Goal: Information Seeking & Learning: Learn about a topic

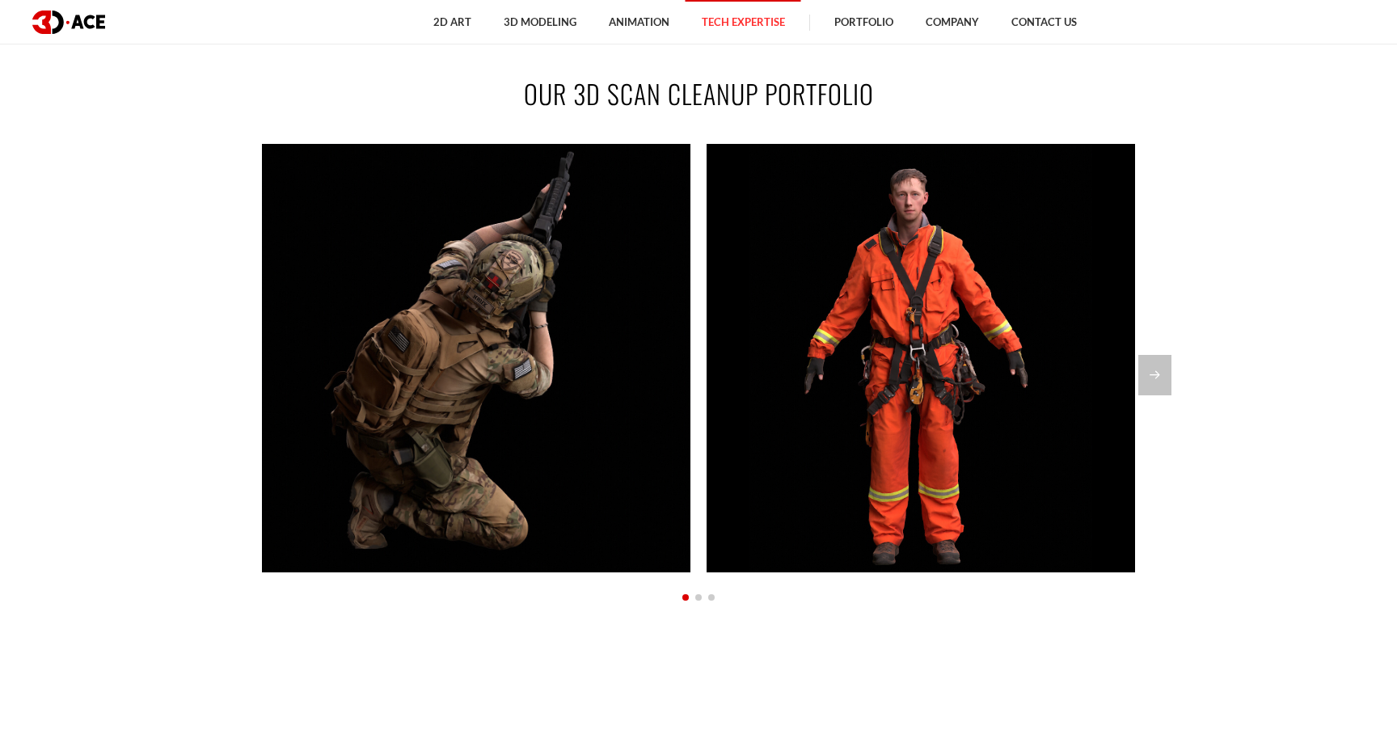
scroll to position [1384, 0]
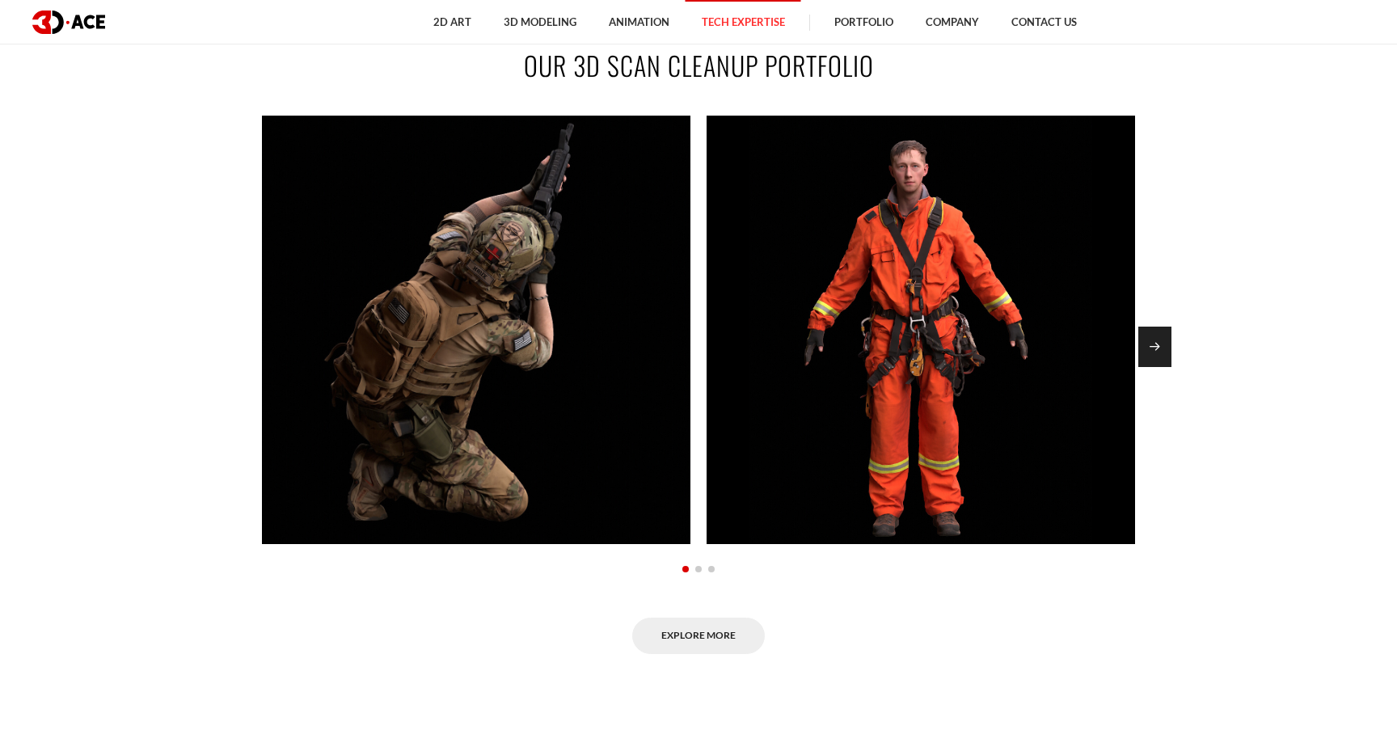
click at [1164, 352] on div "Next slide" at bounding box center [1155, 347] width 33 height 40
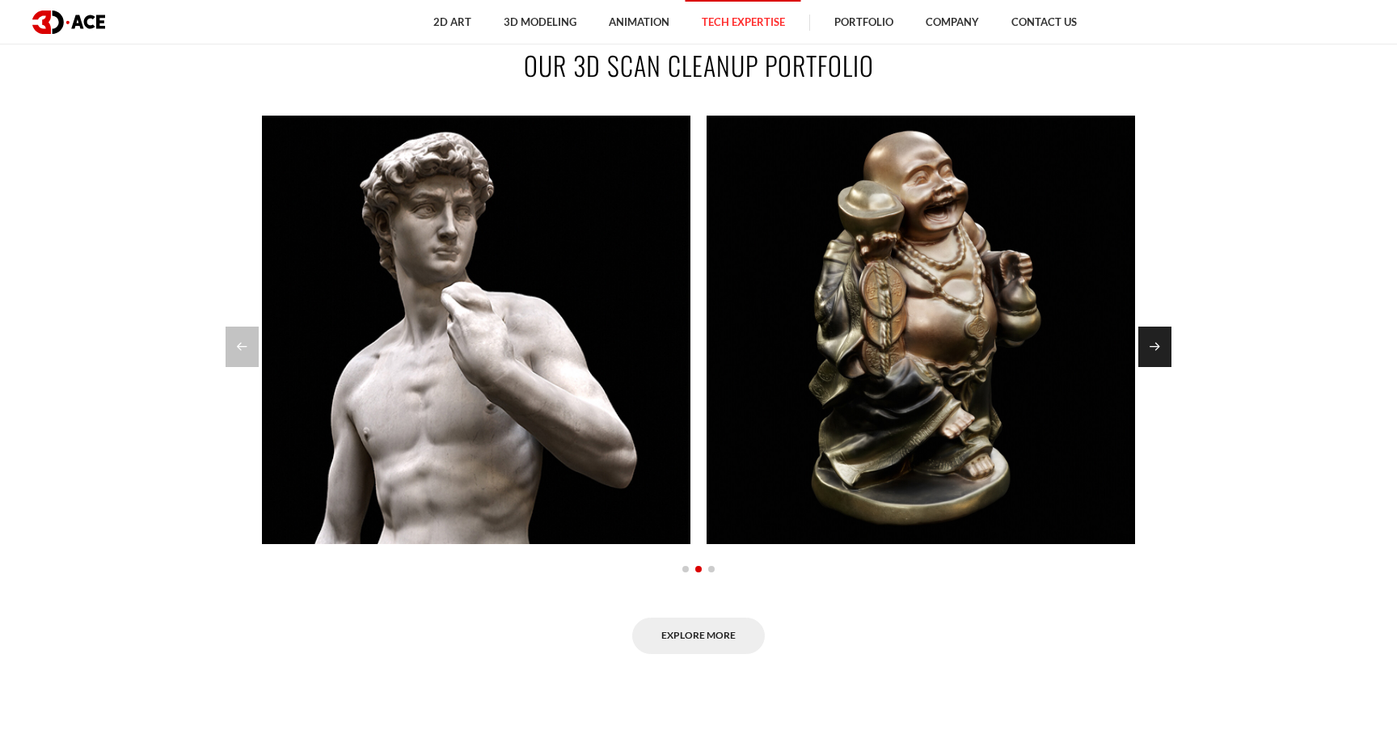
click at [1164, 352] on div "Next slide" at bounding box center [1155, 347] width 33 height 40
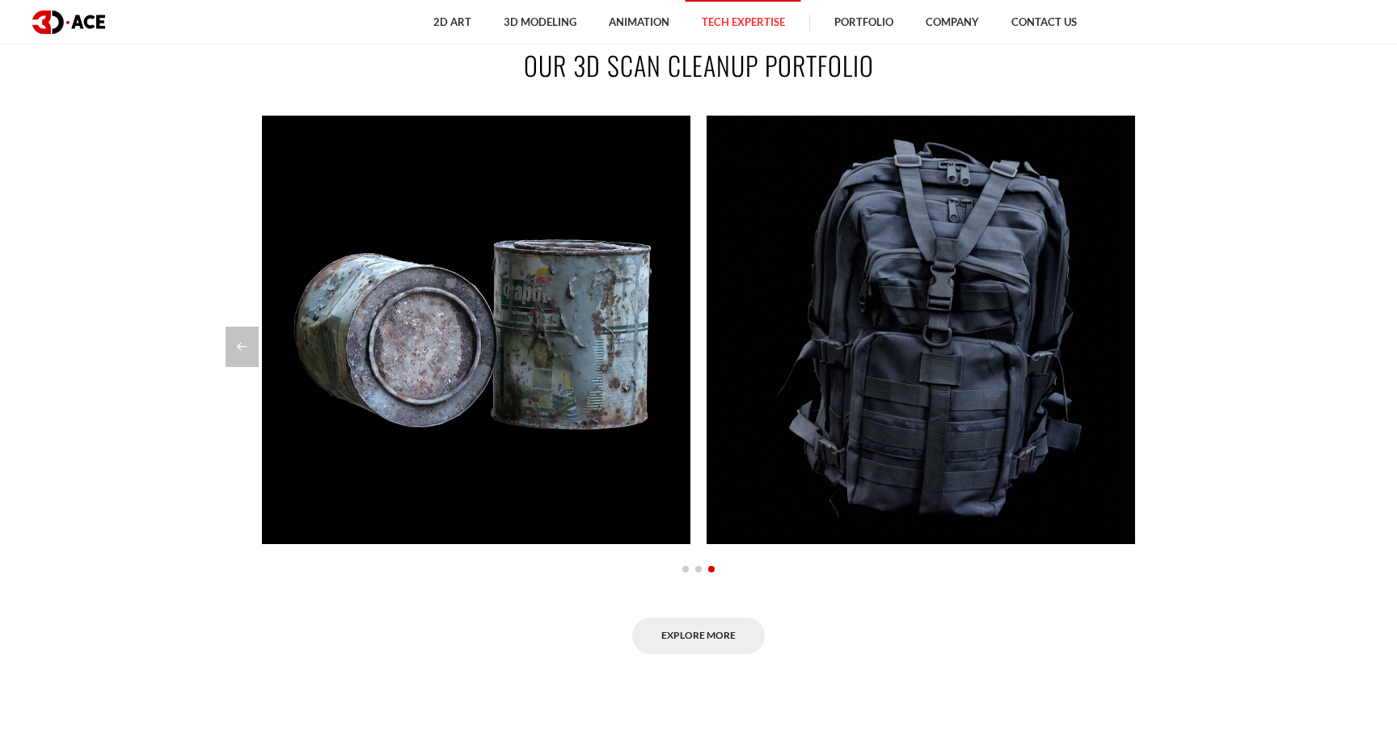
click at [215, 366] on section "Our 3D Scan Cleanup Portfolio Soldier Fireman Statue Of David (Mature Content) …" at bounding box center [698, 350] width 1397 height 704
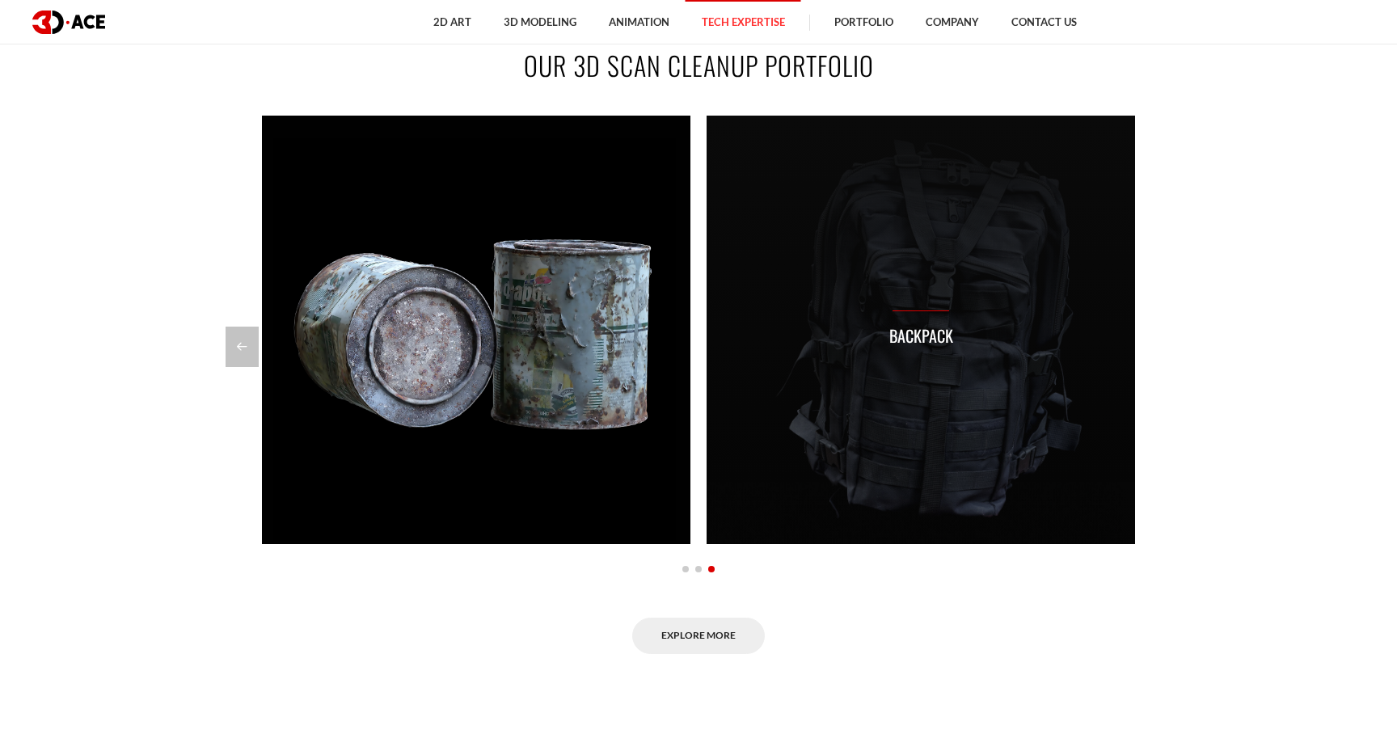
click at [782, 264] on div "Backpack" at bounding box center [921, 330] width 429 height 429
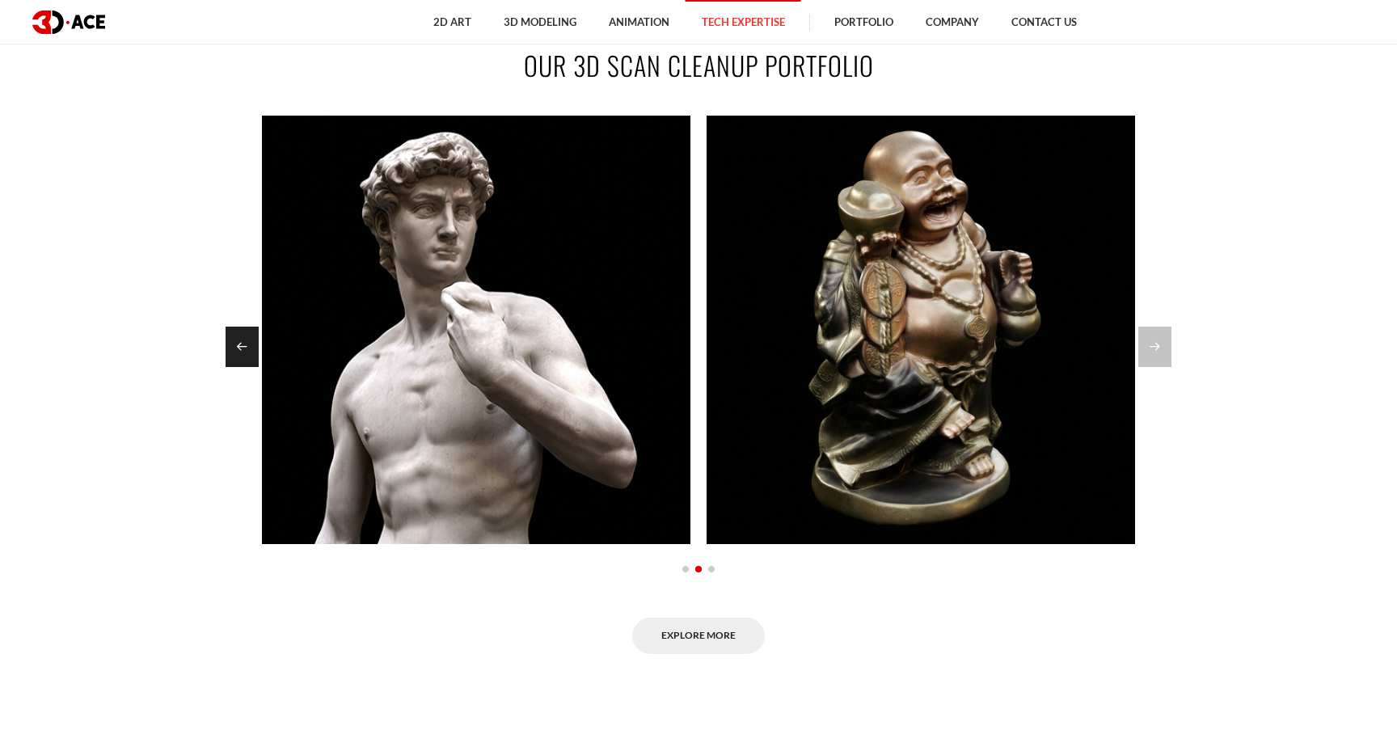
click at [243, 363] on div "Previous slide" at bounding box center [242, 347] width 33 height 40
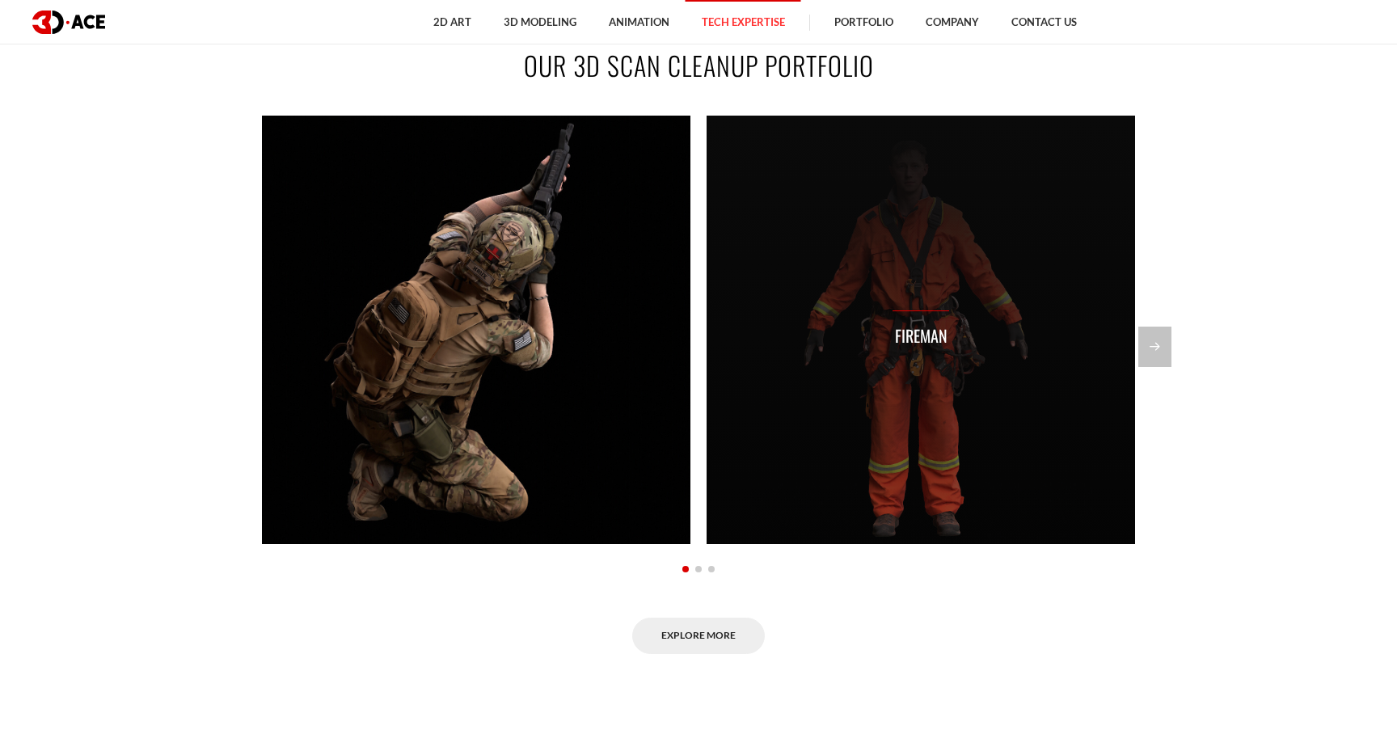
click at [932, 276] on div "Fireman" at bounding box center [921, 330] width 429 height 429
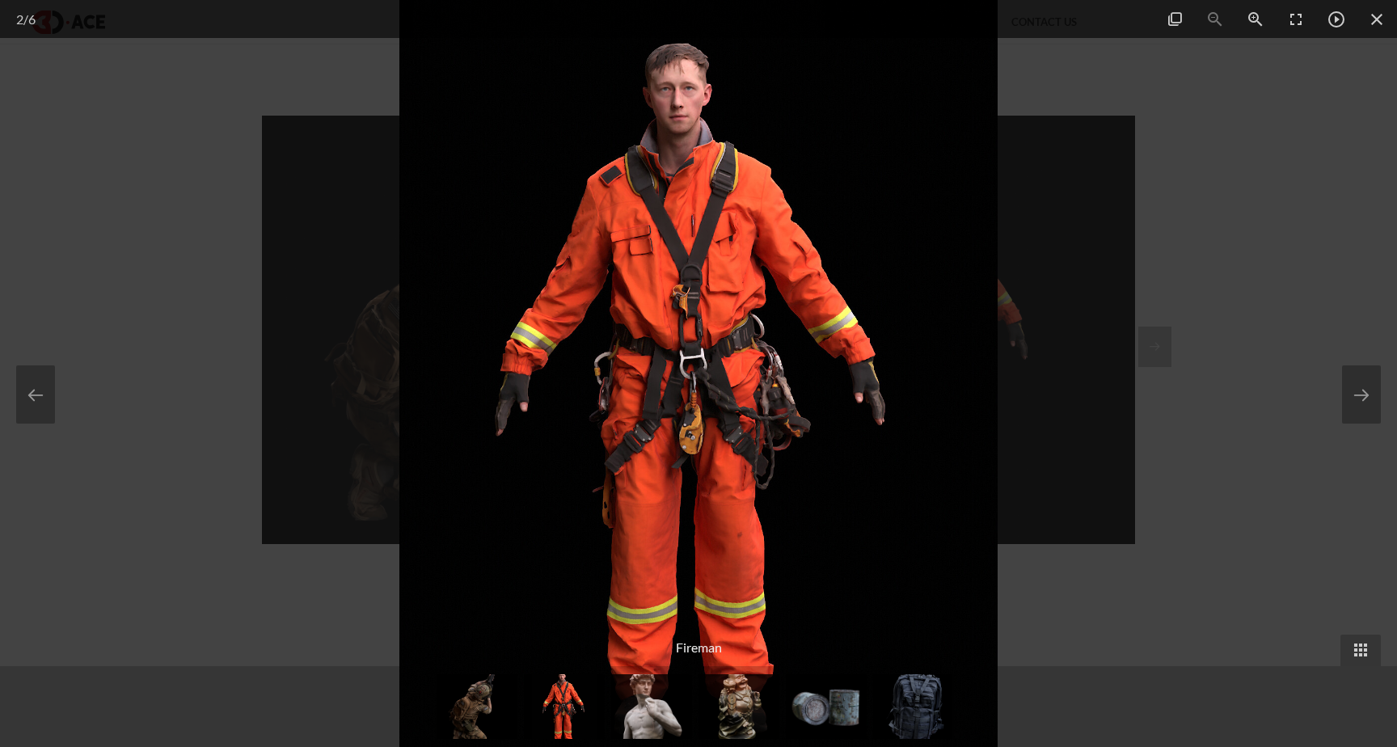
click at [1190, 223] on div at bounding box center [698, 373] width 1397 height 747
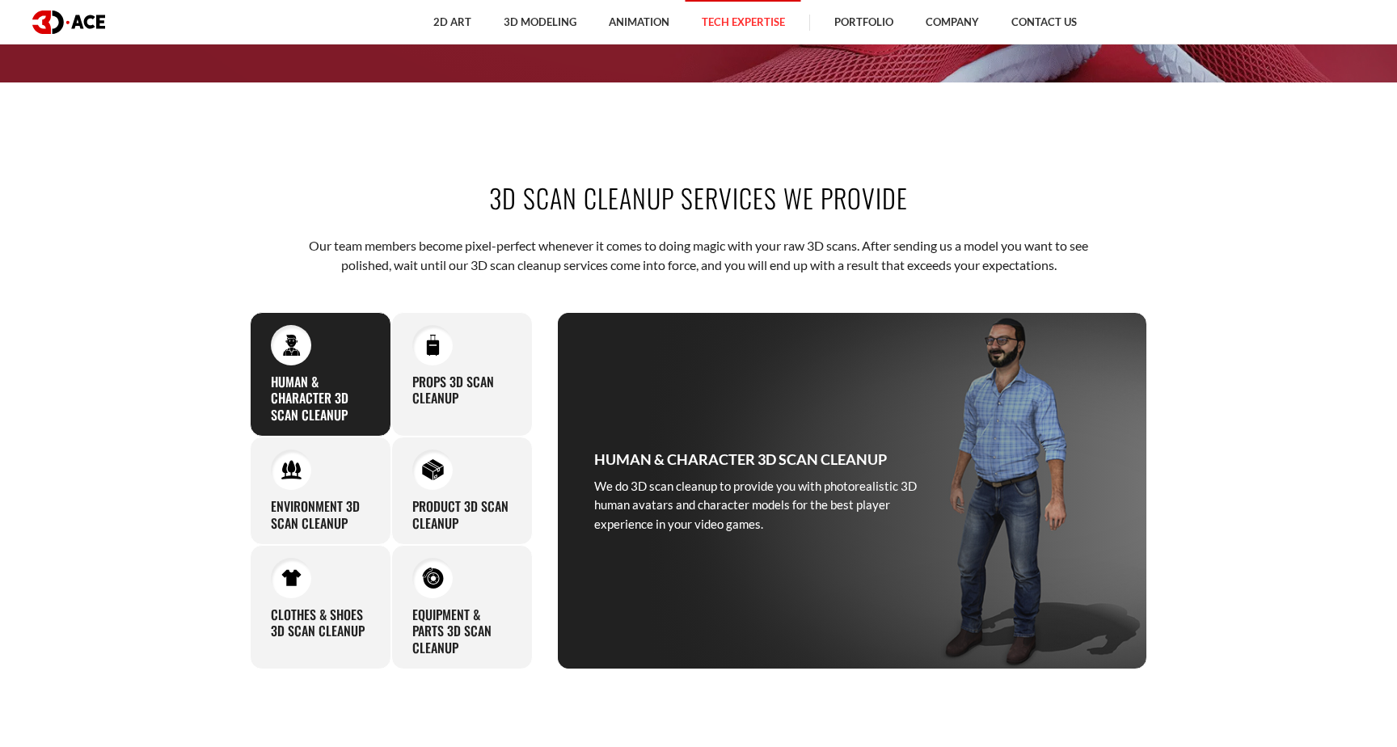
scroll to position [666, 0]
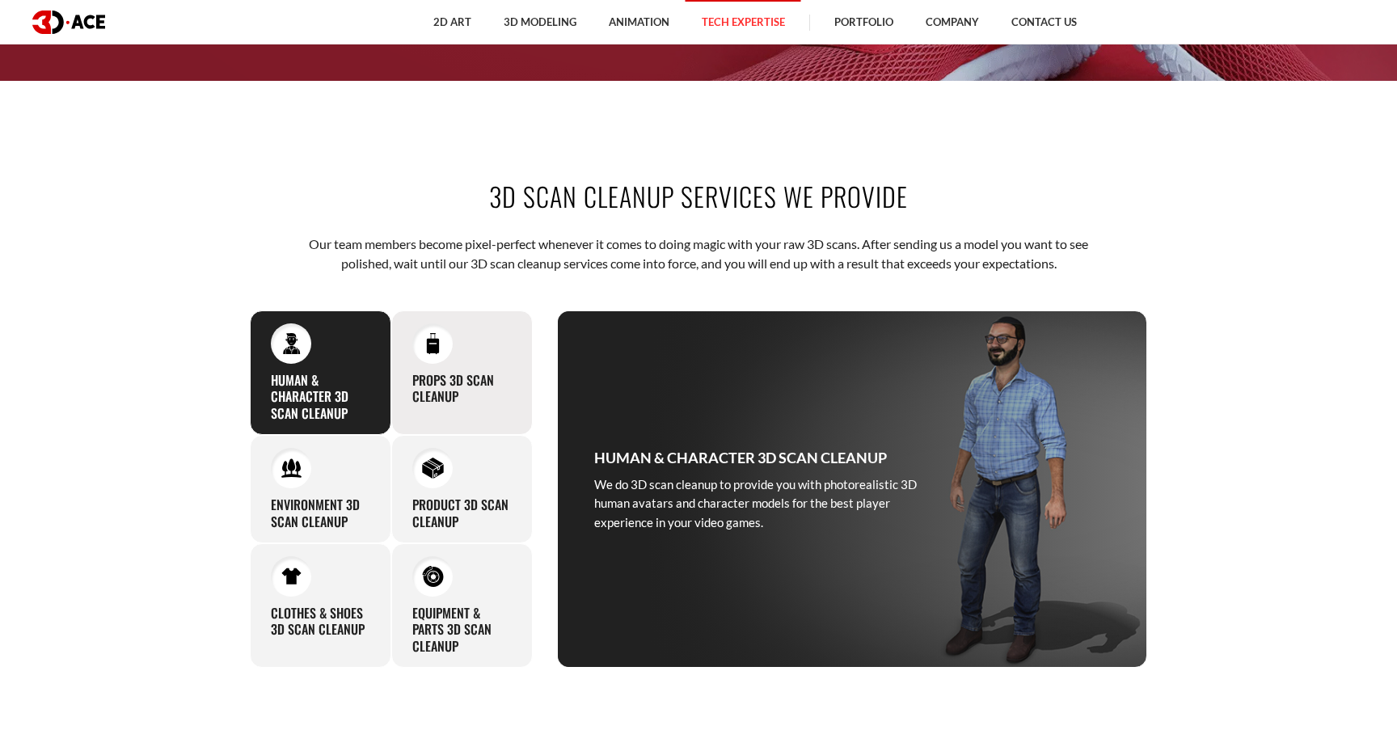
click at [456, 345] on div "Props 3D Scan Cleanup Entrust us with your raw 3D scan of props, and you will n…" at bounding box center [462, 373] width 142 height 125
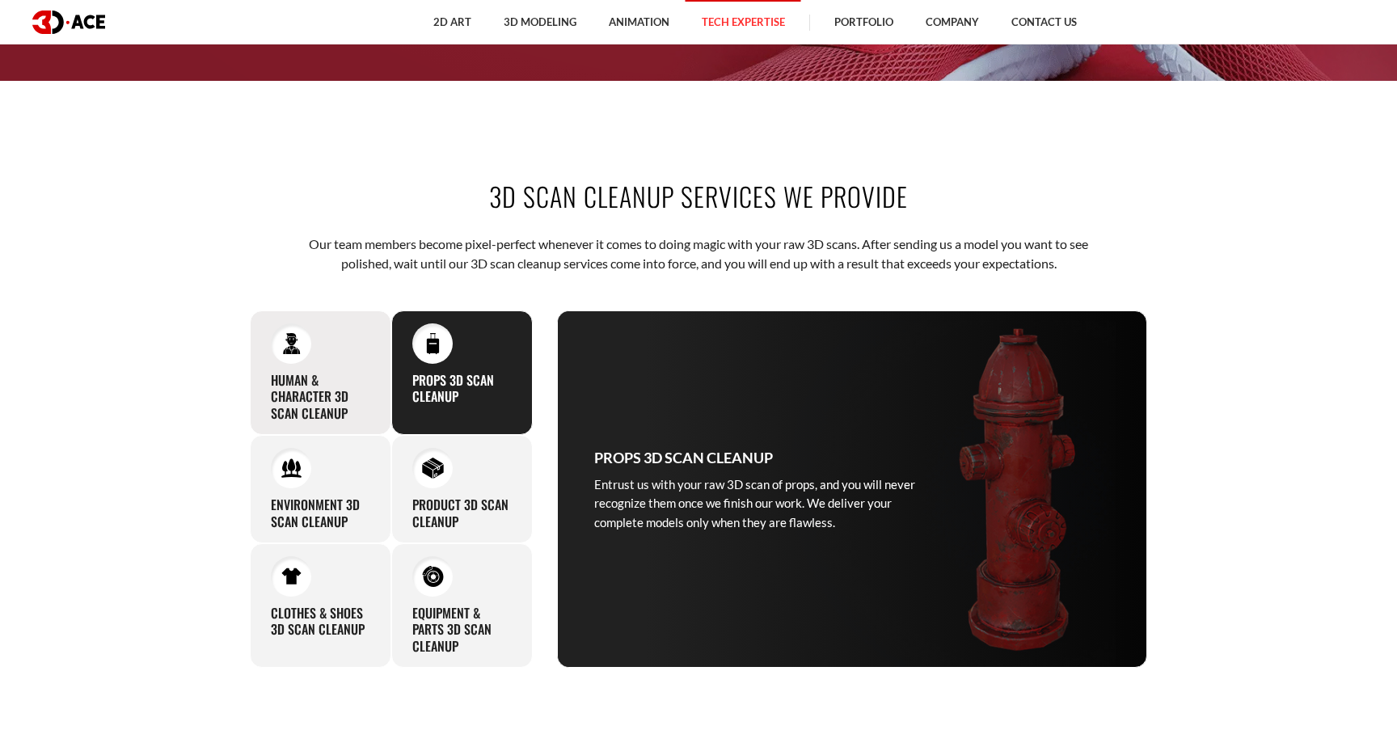
click at [354, 397] on h3 "Human & Character 3D Scan Cleanup" at bounding box center [320, 397] width 99 height 50
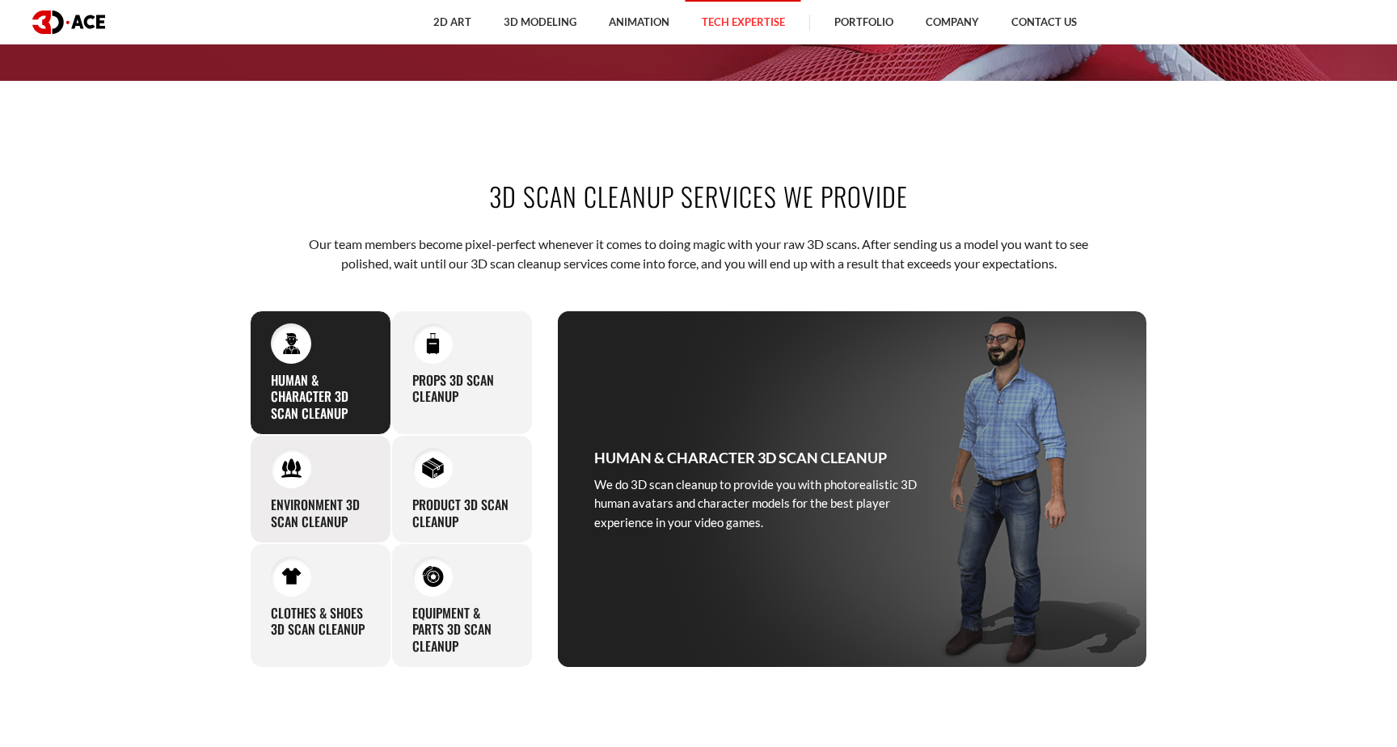
click at [298, 517] on h3 "Environment 3D Scan Cleanup" at bounding box center [320, 514] width 99 height 34
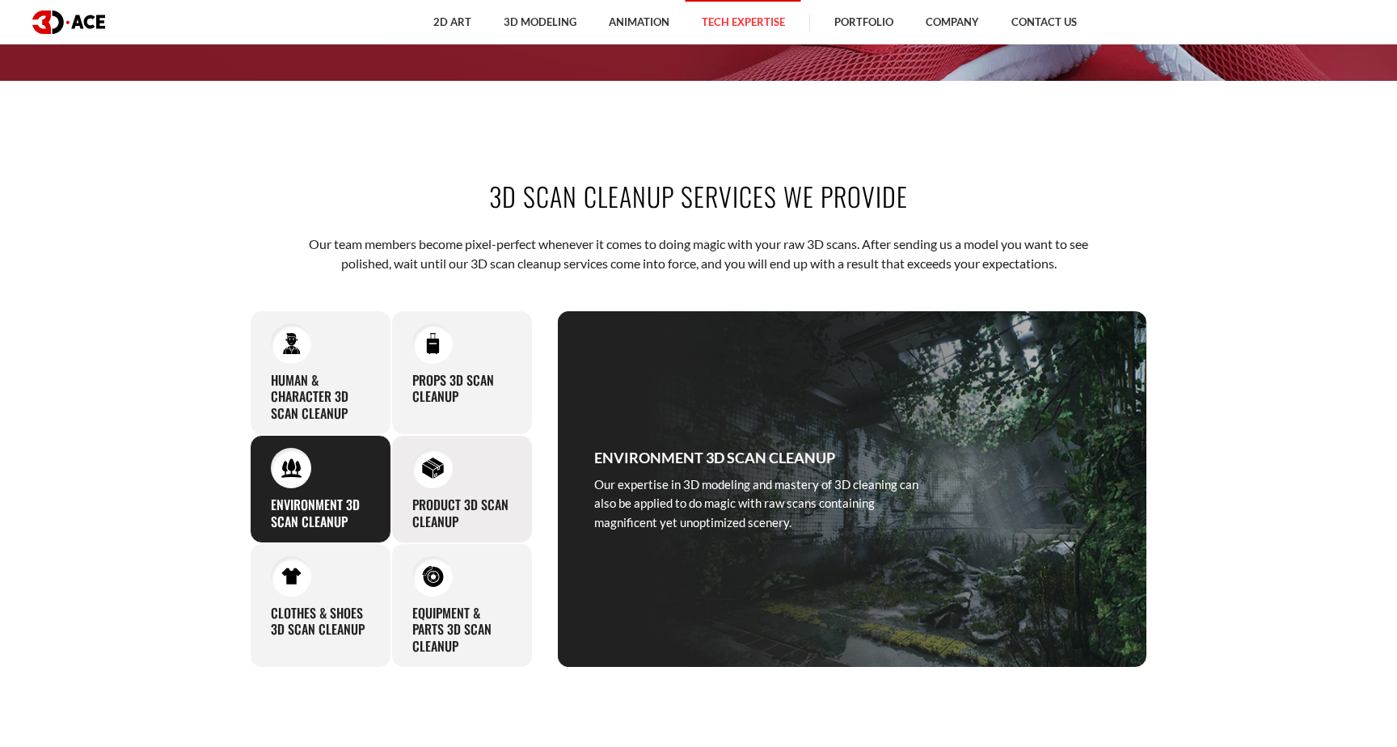
click at [485, 490] on div "Product 3D Scan Cleanup If you need to clean up a 3D scan of your product, we c…" at bounding box center [462, 489] width 142 height 108
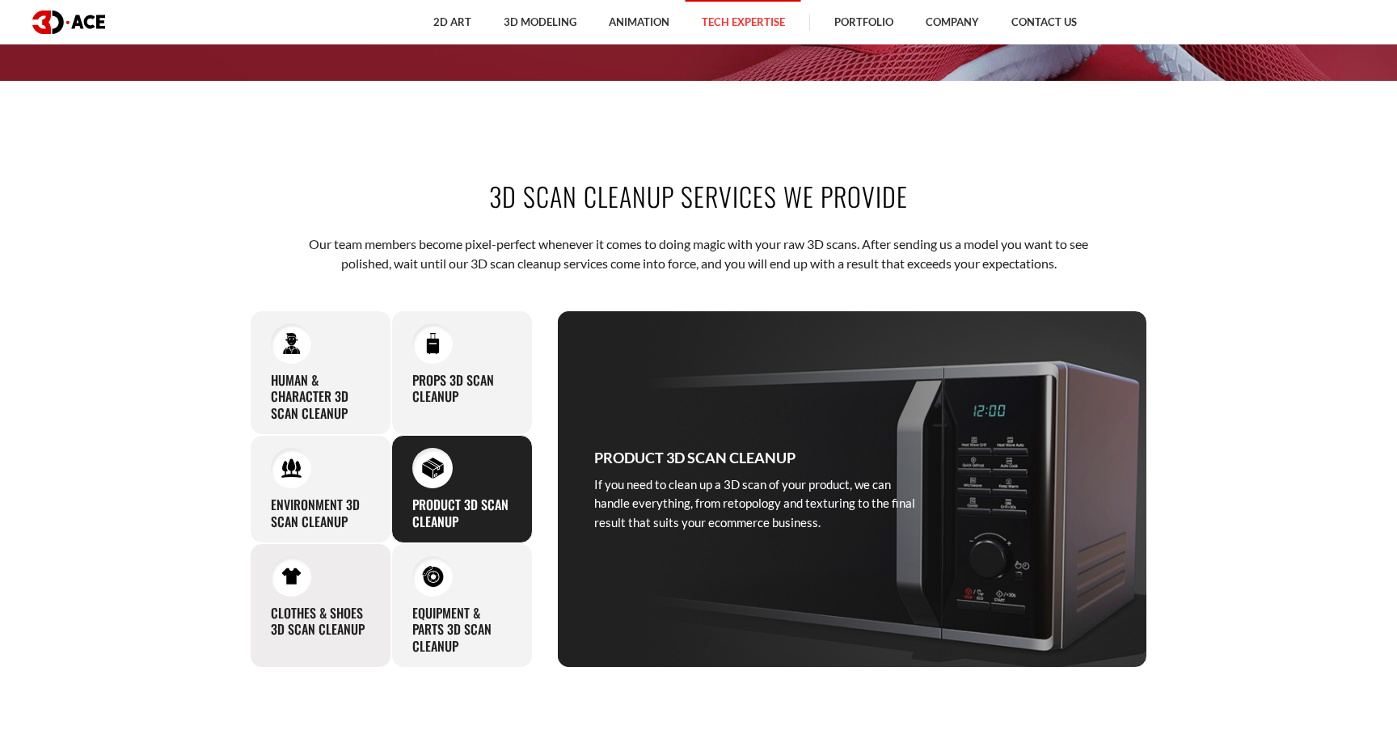
click at [344, 600] on div "Clothes & Shoes 3D Scan Cleanup In case you want the raw scans of your clothes,…" at bounding box center [321, 605] width 142 height 125
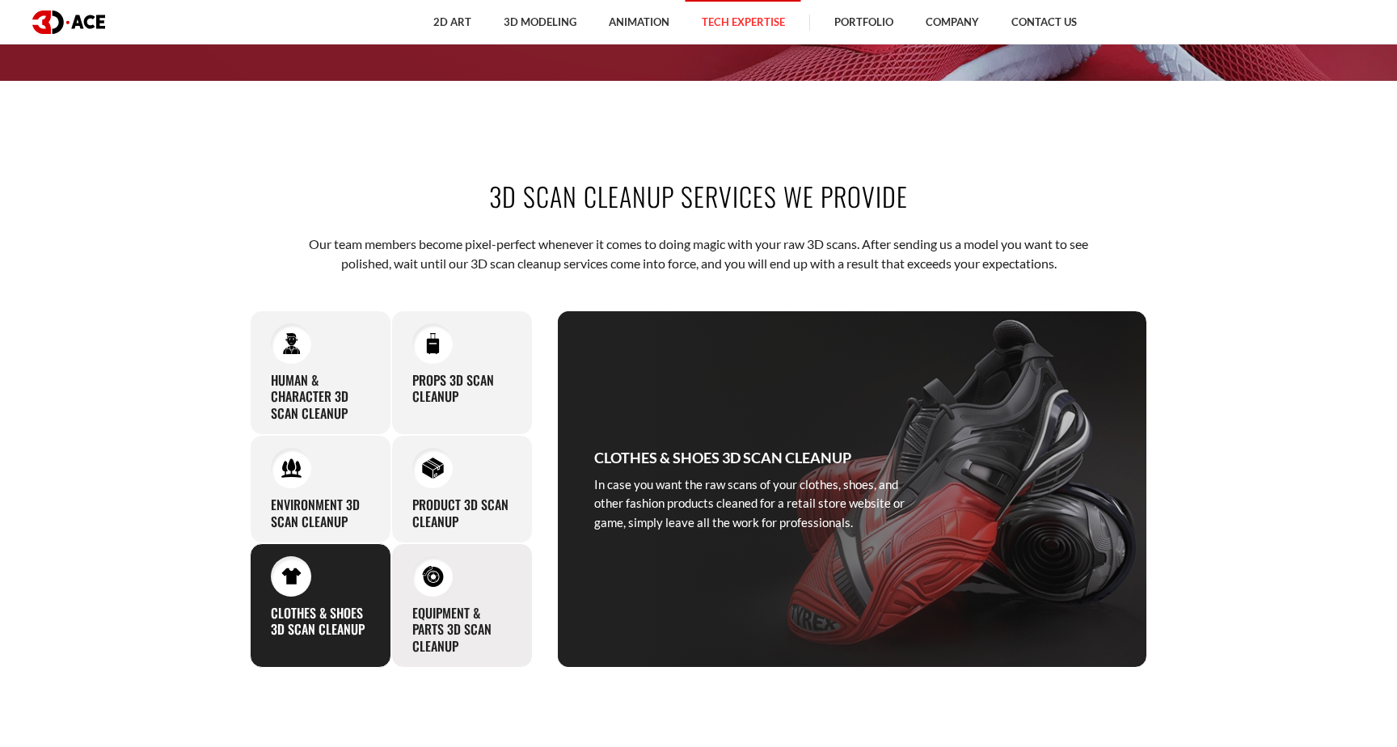
click at [462, 600] on div "Equipment & Parts 3D Scan Cleanup Considering our profound experience, cleaning…" at bounding box center [462, 605] width 142 height 125
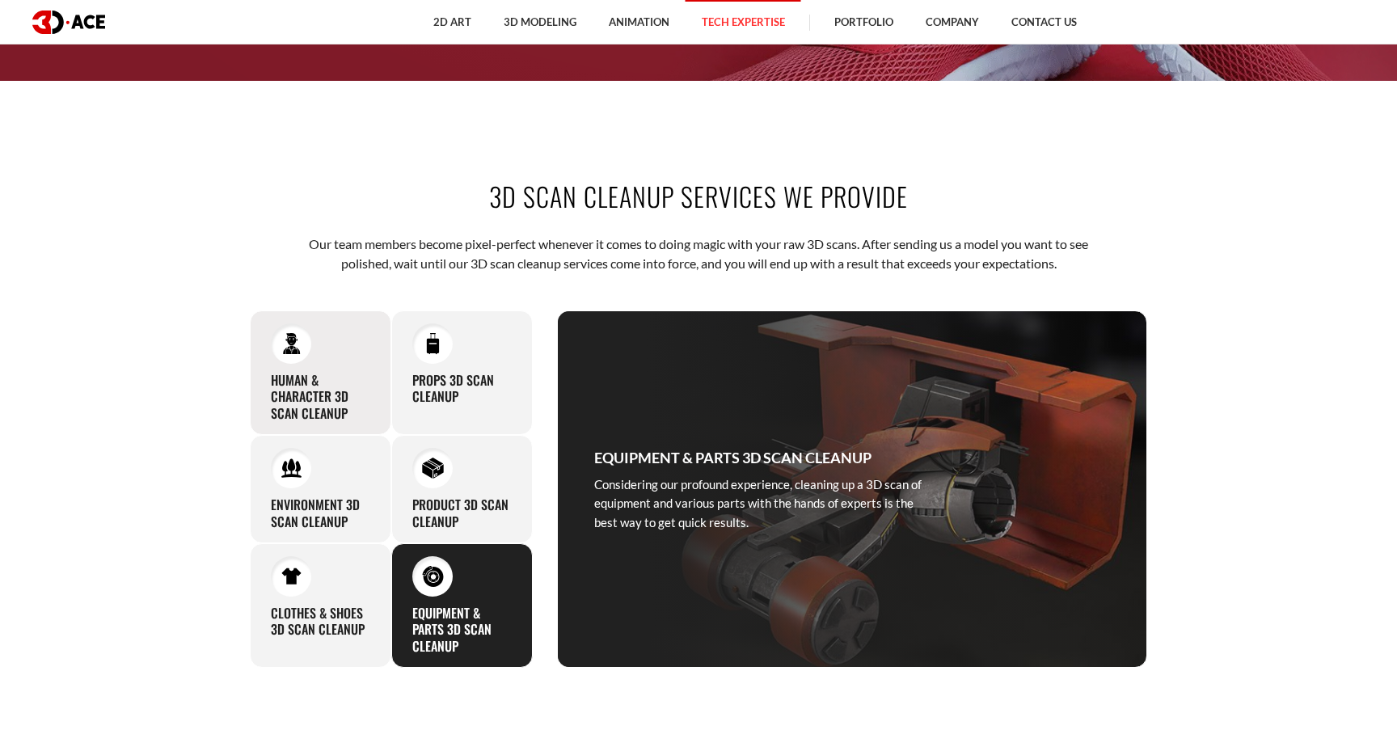
click at [332, 378] on h3 "Human & Character 3D Scan Cleanup" at bounding box center [320, 397] width 99 height 50
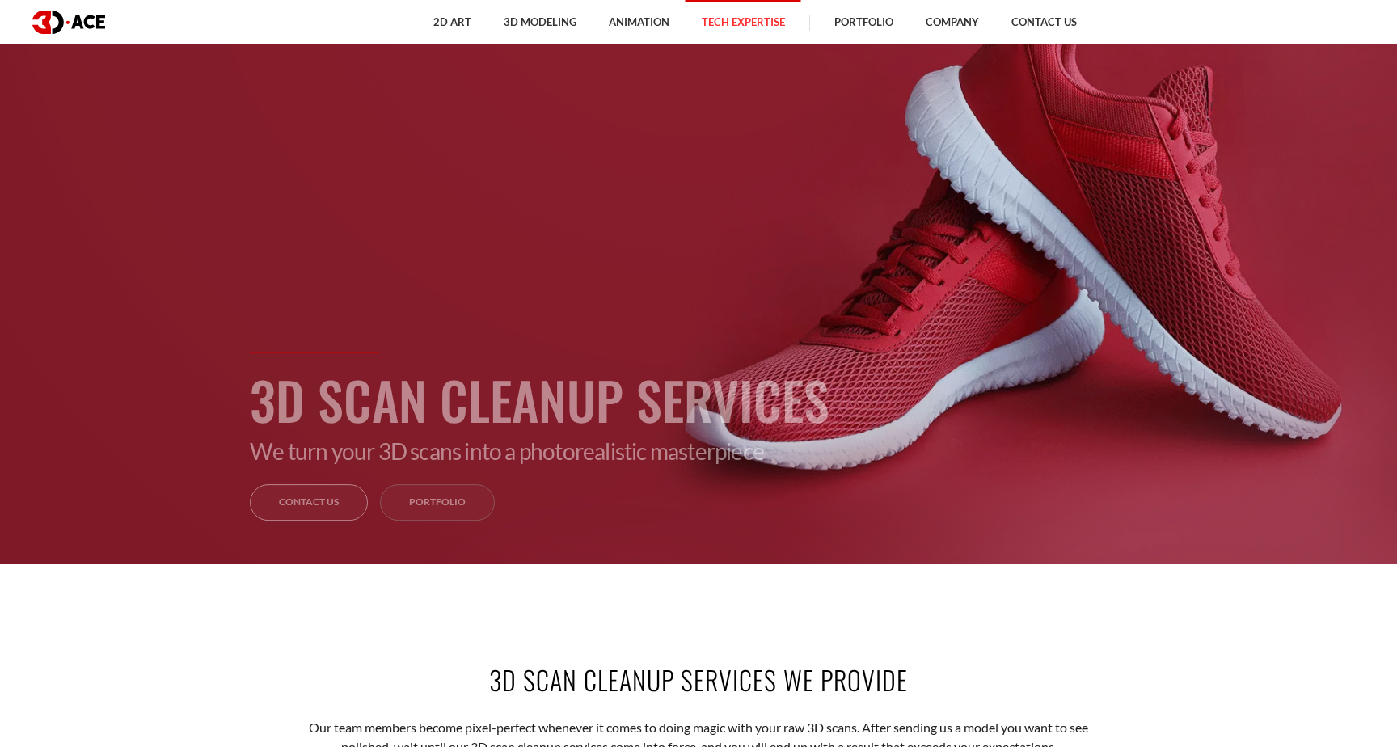
scroll to position [170, 0]
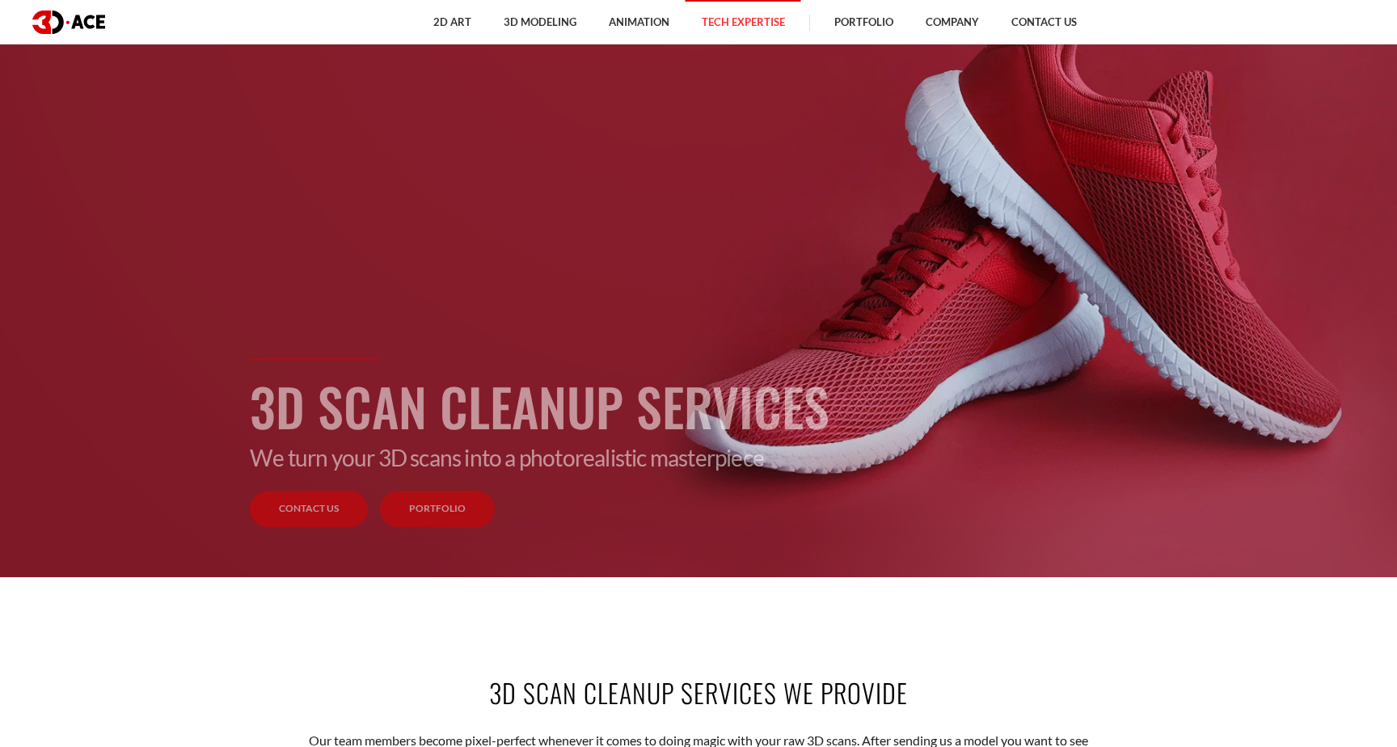
click at [446, 505] on link "Portfolio" at bounding box center [437, 510] width 115 height 36
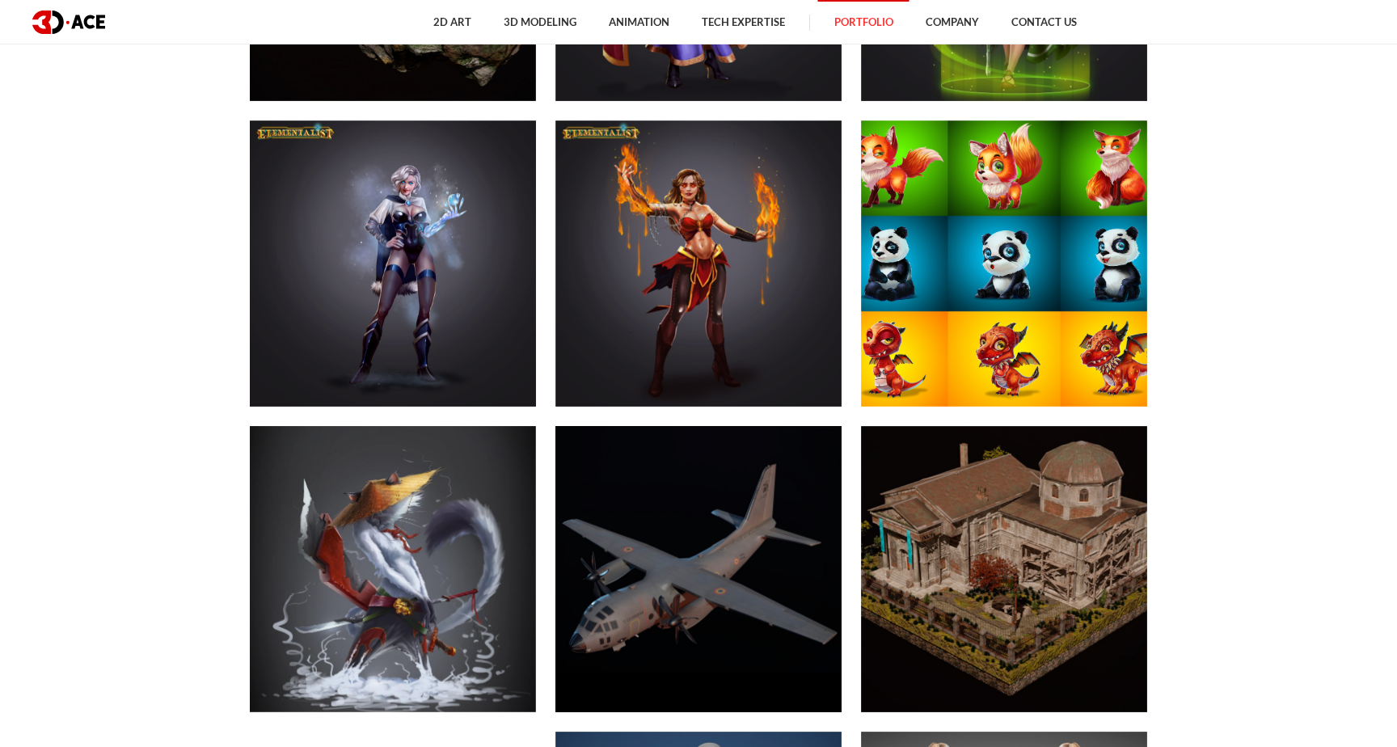
scroll to position [8340, 0]
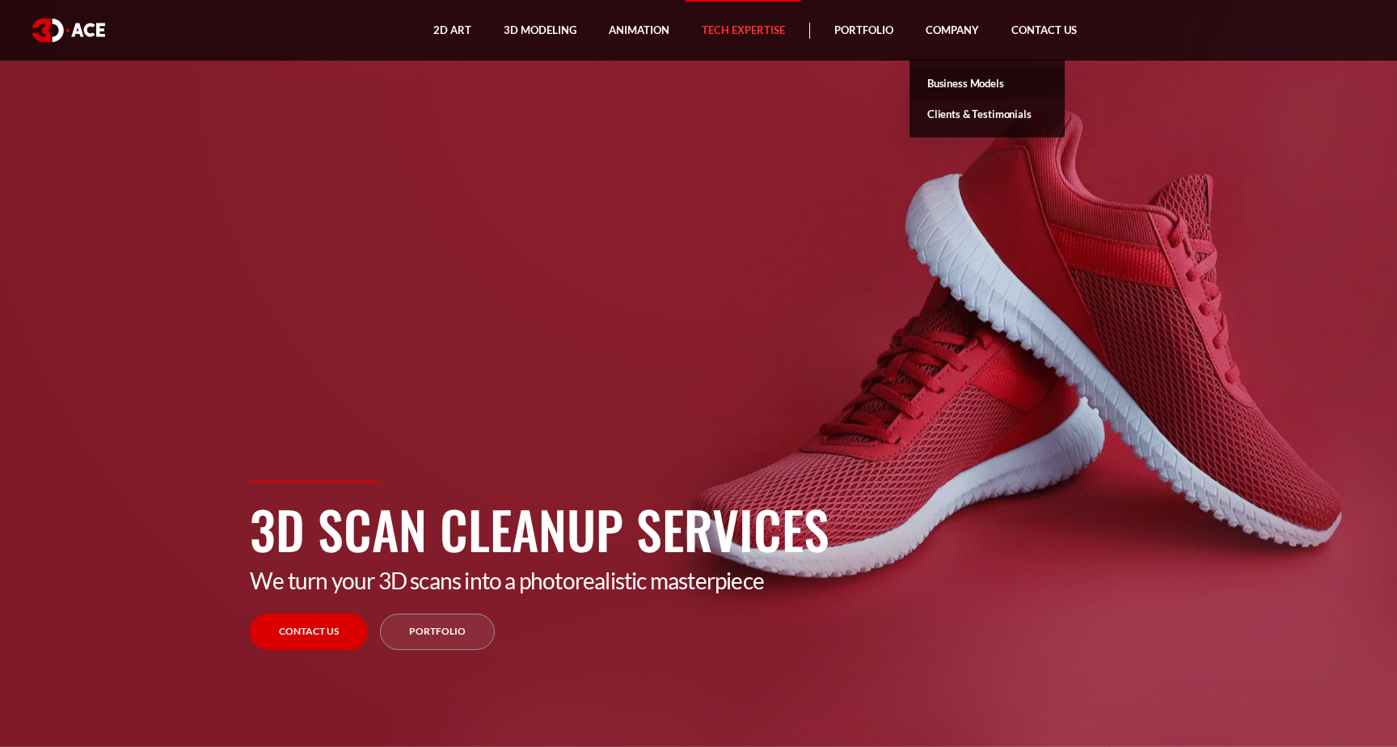
click at [957, 84] on link "Business Models" at bounding box center [987, 83] width 155 height 31
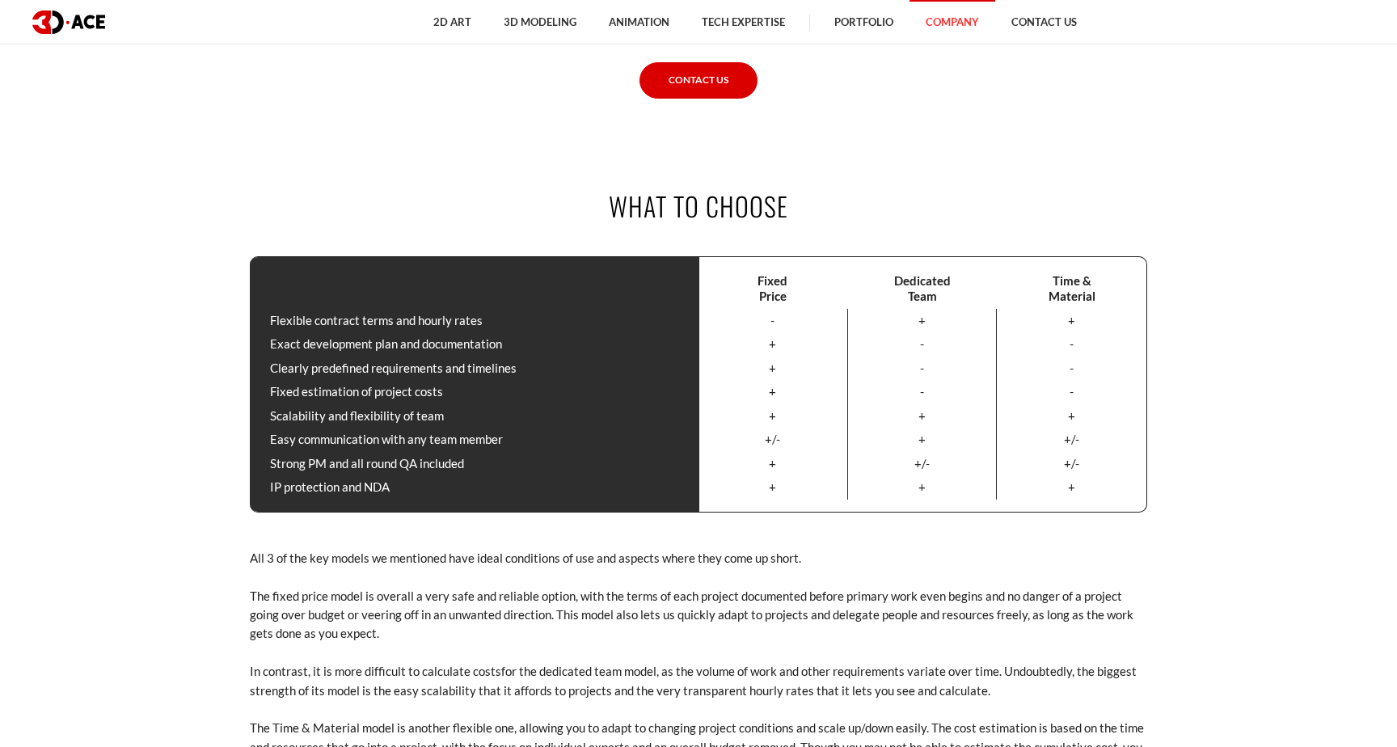
scroll to position [1064, 0]
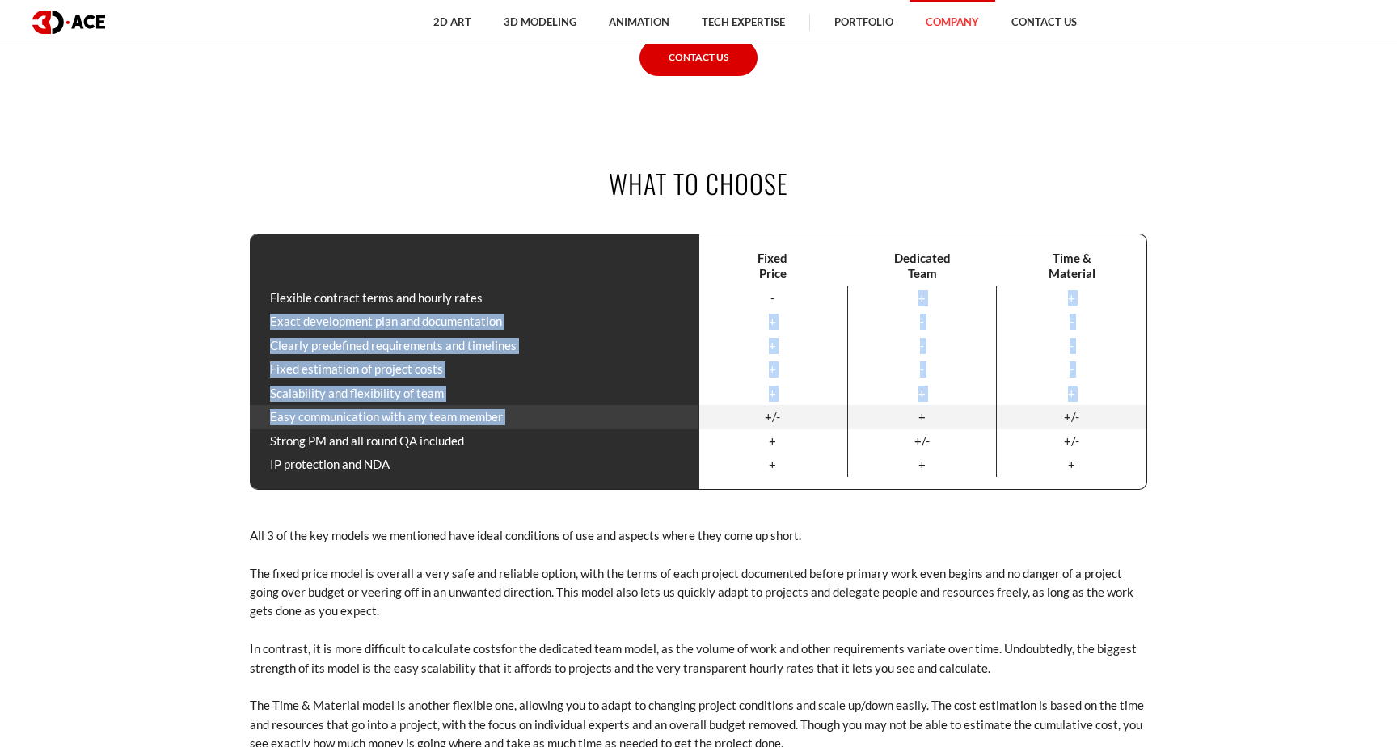
drag, startPoint x: 780, startPoint y: 295, endPoint x: 763, endPoint y: 406, distance: 112.1
click at [763, 406] on div "Fixed Price Dedicated Team Time & Material Flexible contract terms and hourly r…" at bounding box center [699, 362] width 898 height 256
click at [763, 406] on div "+/-" at bounding box center [774, 417] width 150 height 24
drag, startPoint x: 754, startPoint y: 302, endPoint x: 759, endPoint y: 425, distance: 123.0
click at [759, 425] on div "Fixed Price Dedicated Team Time & Material Flexible contract terms and hourly r…" at bounding box center [699, 362] width 898 height 256
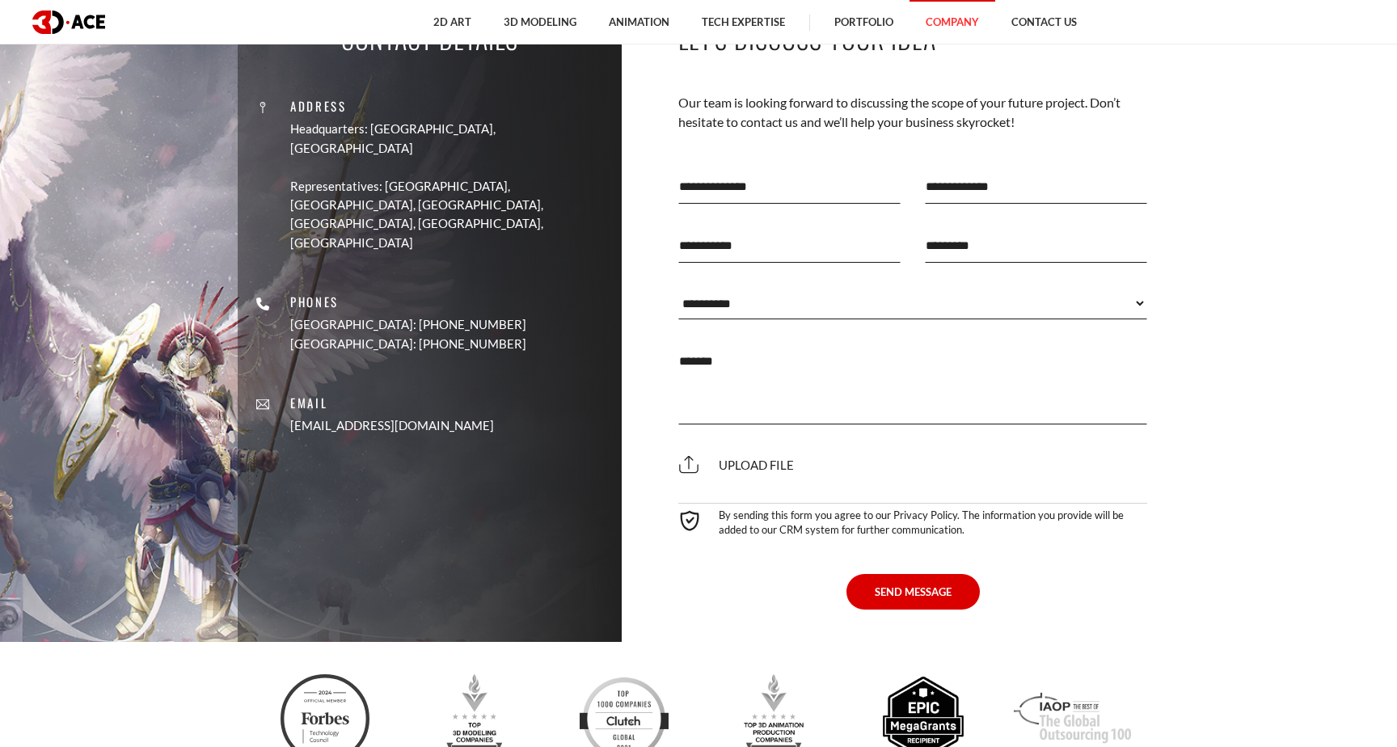
scroll to position [2002, 0]
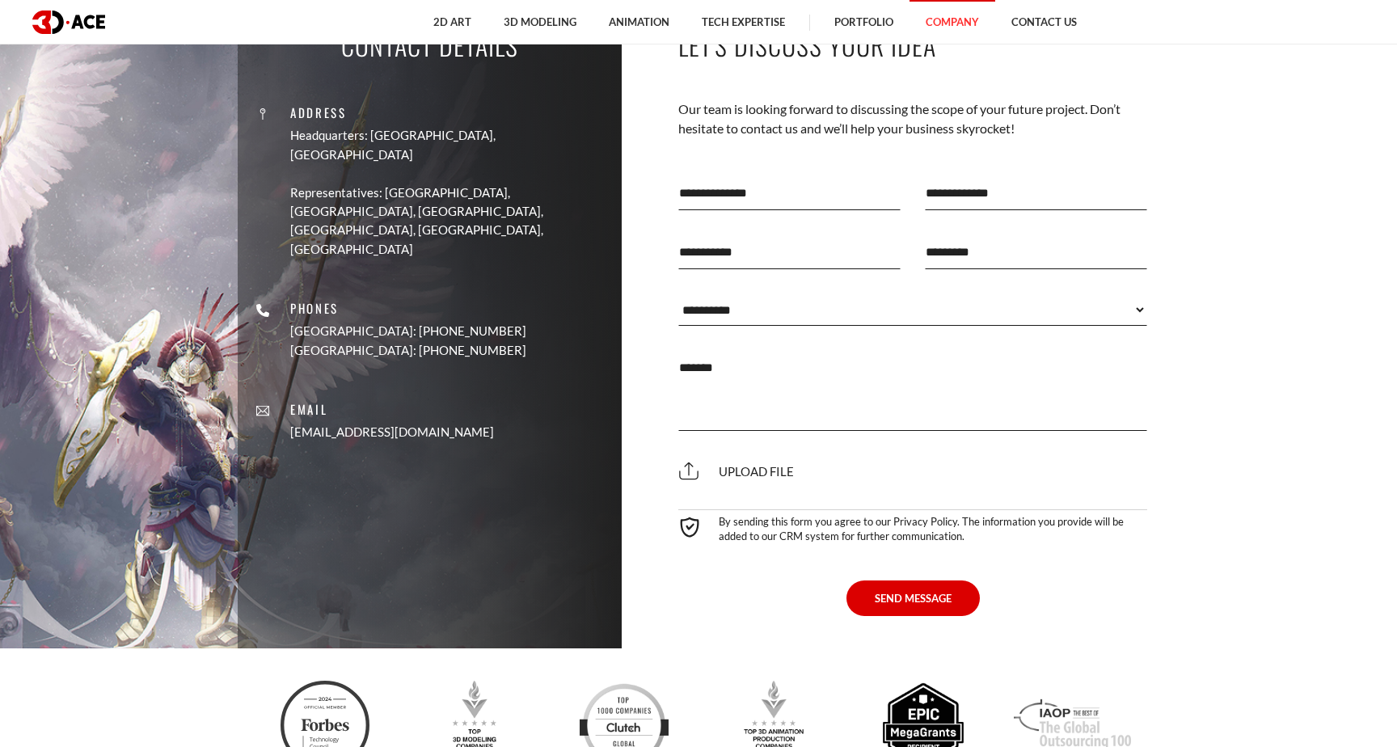
drag, startPoint x: 362, startPoint y: 180, endPoint x: 346, endPoint y: 95, distance: 86.4
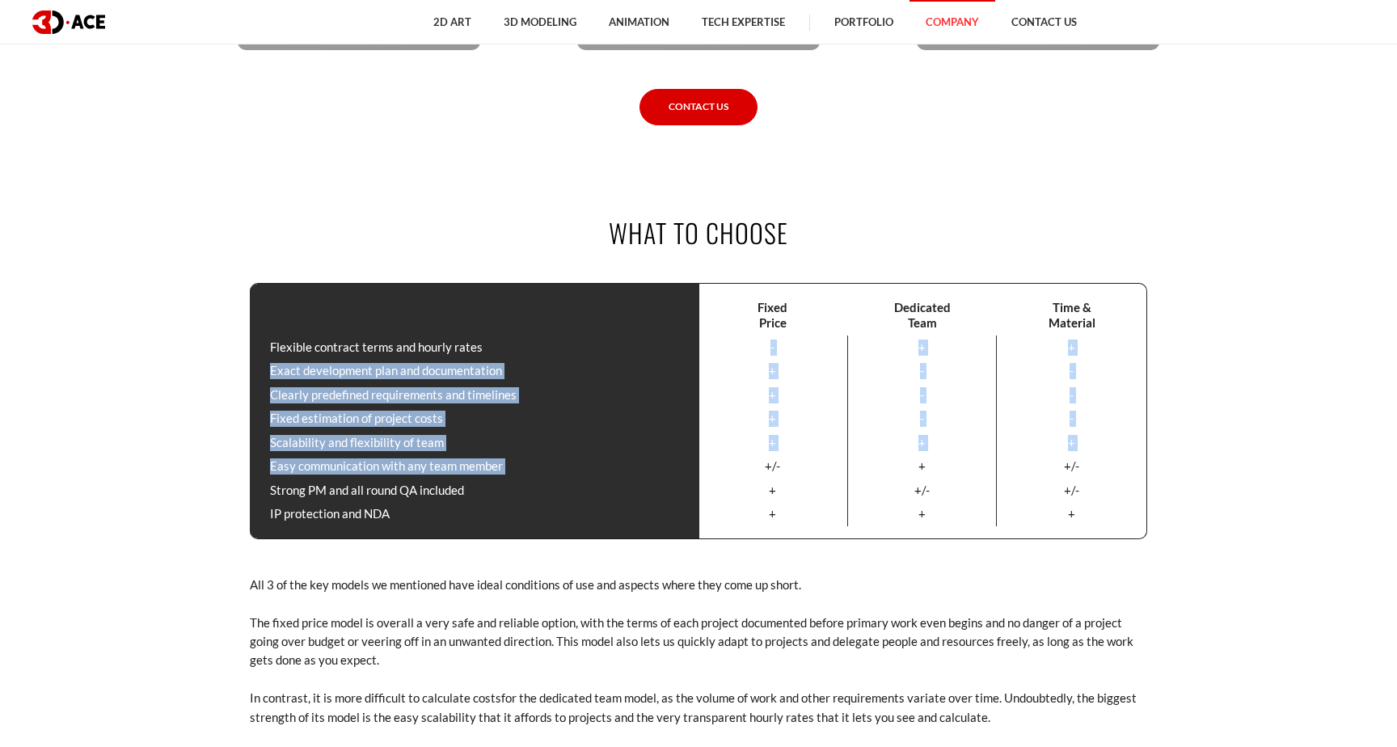
scroll to position [826, 0]
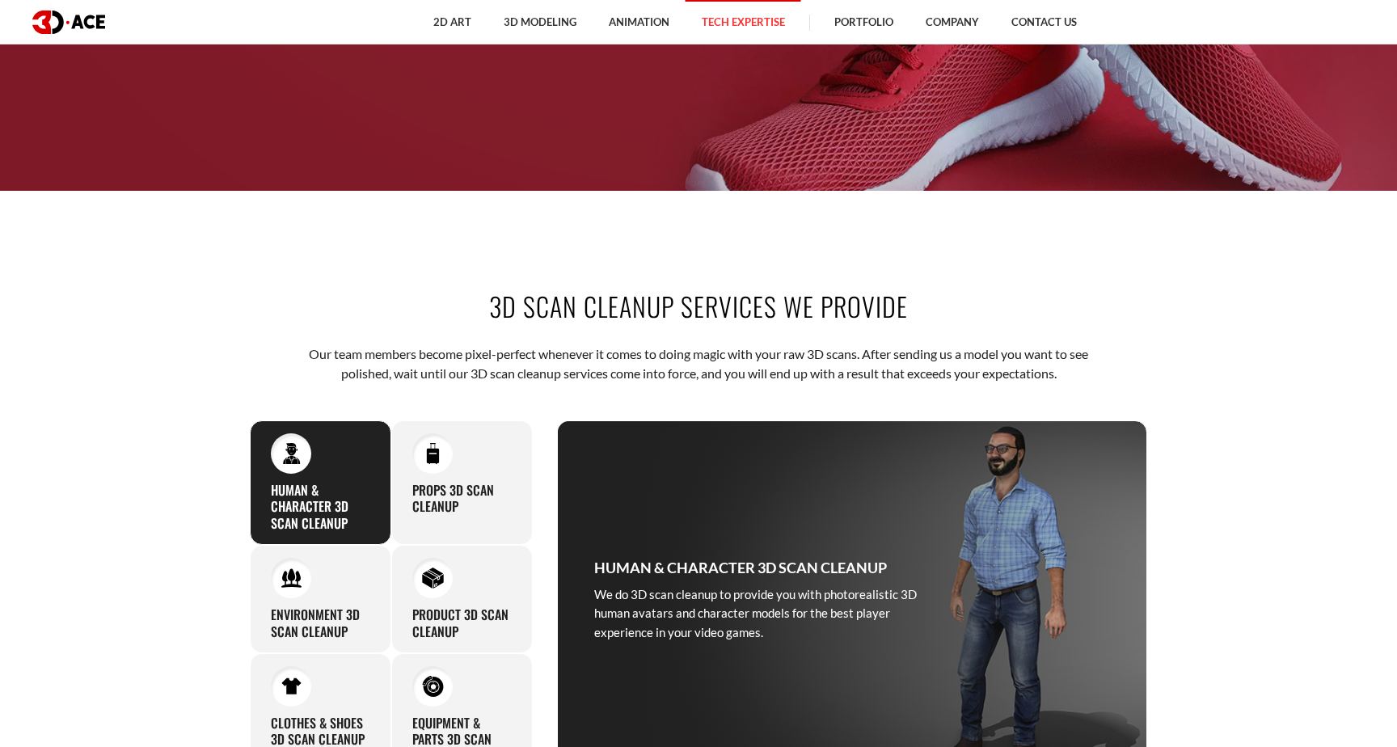
scroll to position [589, 0]
